Goal: Transaction & Acquisition: Purchase product/service

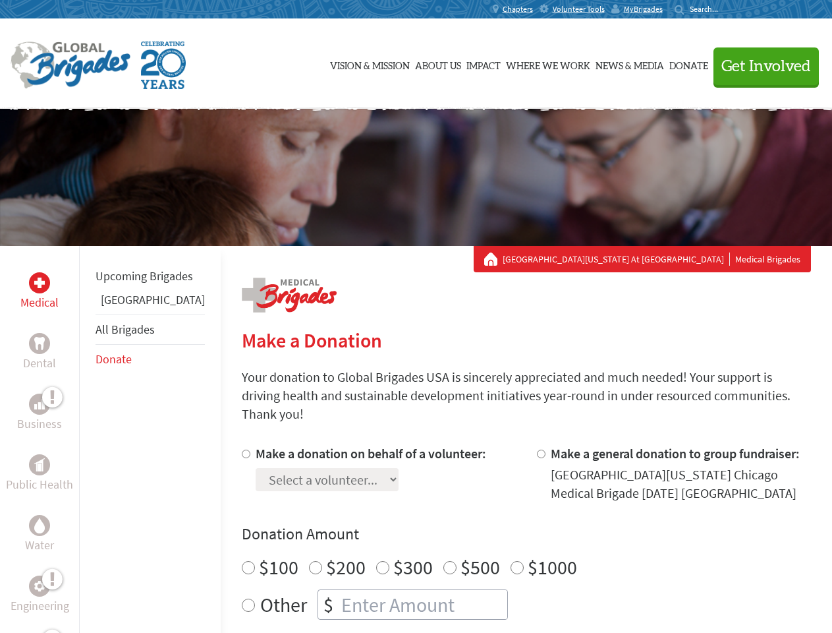
click at [728, 9] on div "Search for:" at bounding box center [701, 9] width 53 height 11
click at [761, 66] on span "Get Involved" at bounding box center [767, 67] width 90 height 16
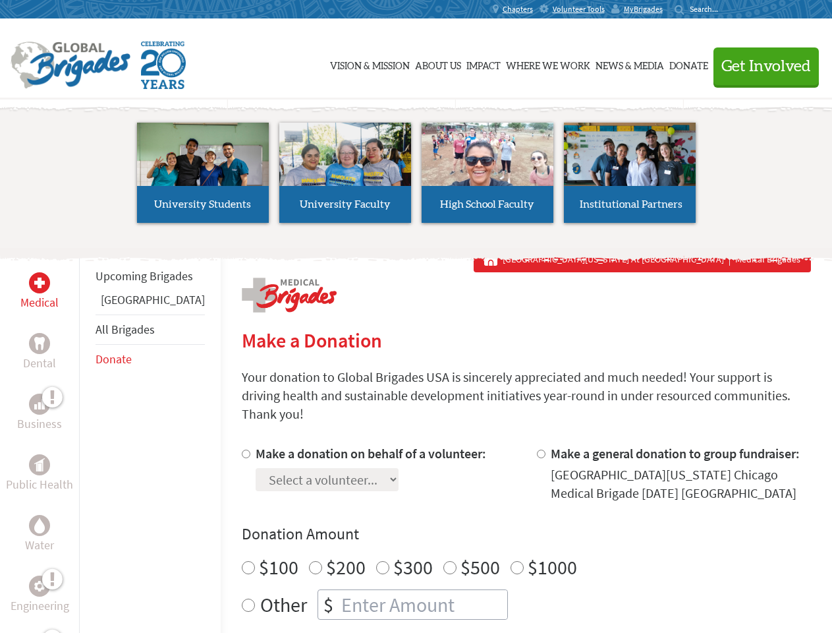
click at [417, 177] on li "High School Faculty" at bounding box center [488, 172] width 142 height 121
click at [87, 439] on div "Upcoming Brigades Panama All Brigades Donate" at bounding box center [150, 562] width 142 height 633
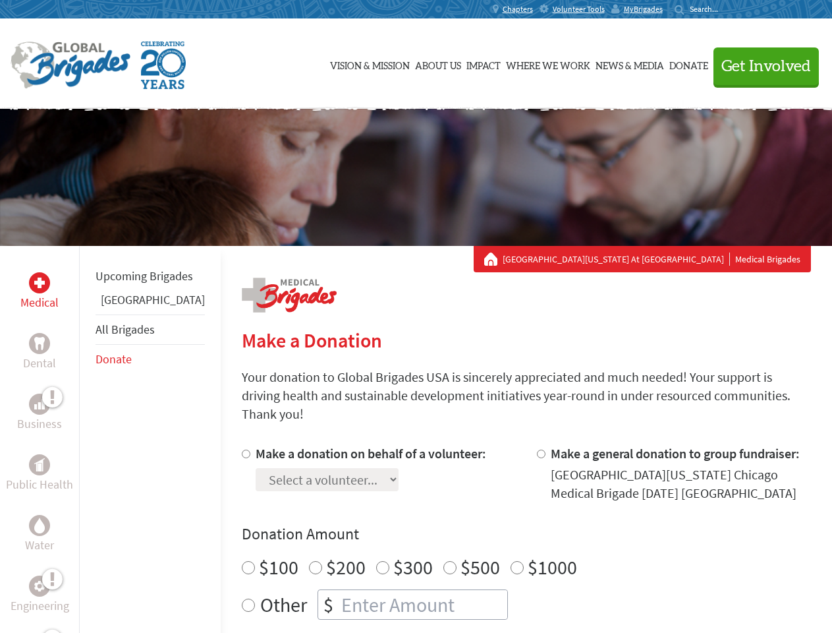
click at [504, 529] on div "Donation Amount $100 $200 $300 $500 $1000 Other $" at bounding box center [526, 571] width 569 height 96
click at [242, 449] on input "Make a donation on behalf of a volunteer:" at bounding box center [246, 453] width 9 height 9
radio input "true"
click at [537, 449] on input "Make a general donation to group fundraiser:" at bounding box center [541, 453] width 9 height 9
radio input "true"
